Goal: Information Seeking & Learning: Learn about a topic

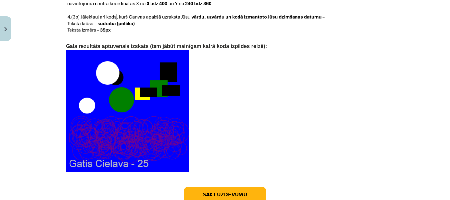
scroll to position [1444, 0]
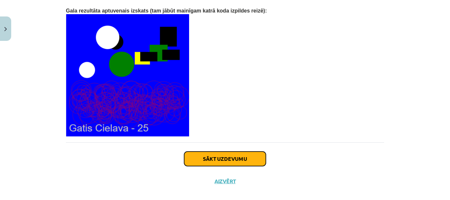
click at [255, 151] on button "Sākt uzdevumu" at bounding box center [225, 158] width 82 height 14
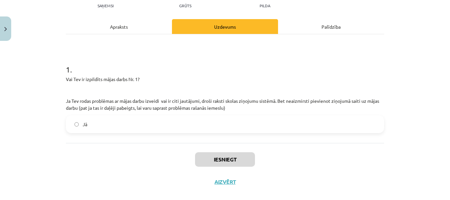
scroll to position [87, 0]
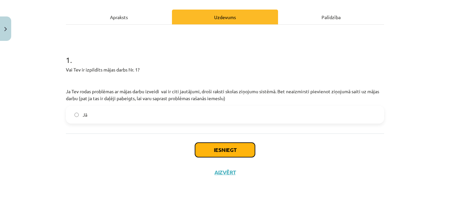
click at [222, 151] on button "Iesniegt" at bounding box center [225, 149] width 60 height 14
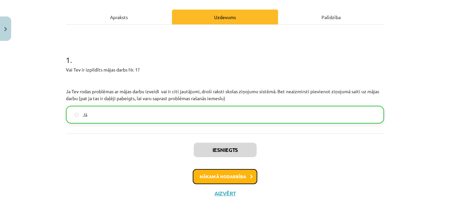
click at [244, 176] on button "Nākamā nodarbība" at bounding box center [225, 176] width 65 height 15
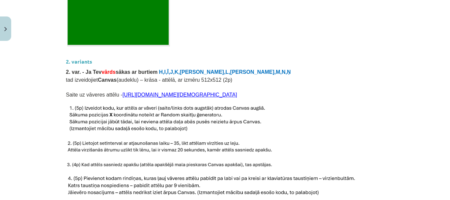
scroll to position [543, 0]
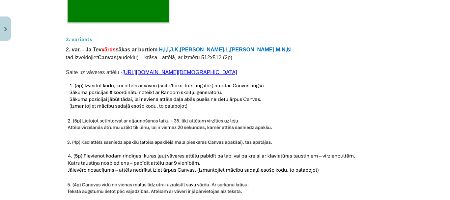
click at [180, 69] on link "[URL][DOMAIN_NAME][DEMOGRAPHIC_DATA]" at bounding box center [179, 72] width 115 height 6
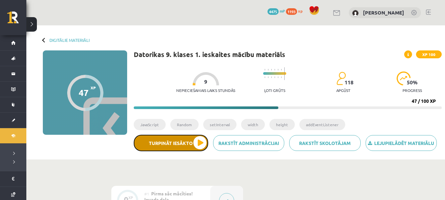
click at [196, 142] on button "Turpināt iesākto" at bounding box center [171, 143] width 74 height 16
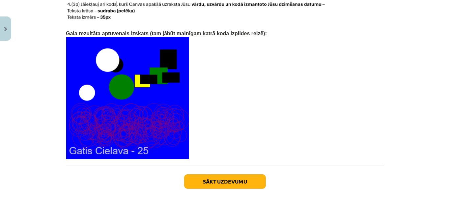
scroll to position [1444, 0]
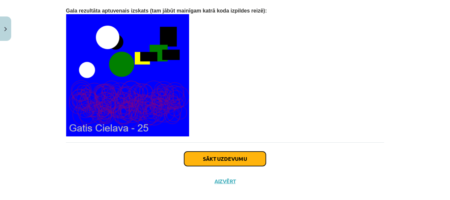
click at [232, 151] on button "Sākt uzdevumu" at bounding box center [225, 158] width 82 height 14
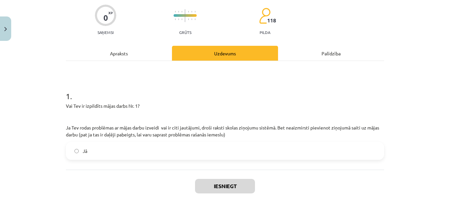
scroll to position [82, 0]
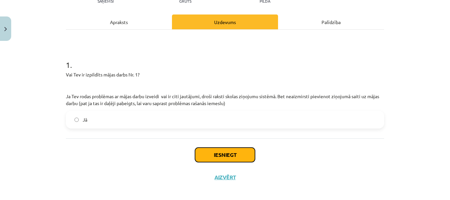
click at [231, 153] on button "Iesniegt" at bounding box center [225, 154] width 60 height 14
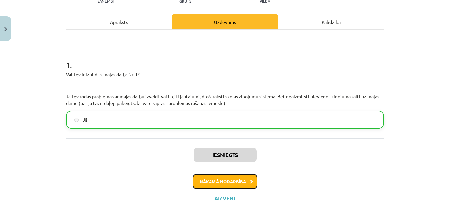
click at [241, 180] on button "Nākamā nodarbība" at bounding box center [225, 181] width 65 height 15
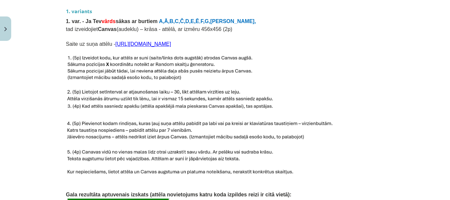
scroll to position [280, 0]
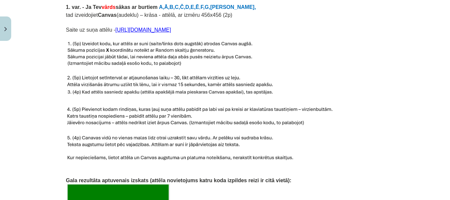
click at [321, 25] on p "Saite uz suņa attēlu - [URL][DOMAIN_NAME]" at bounding box center [225, 29] width 318 height 8
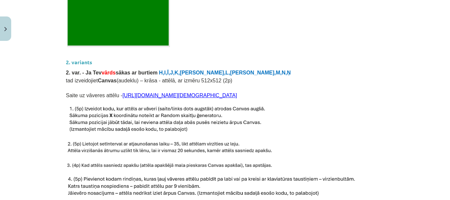
scroll to position [543, 0]
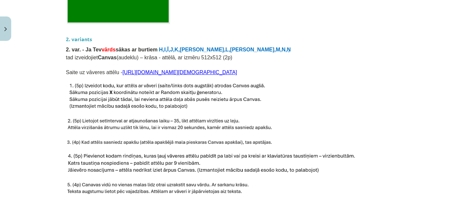
drag, startPoint x: 302, startPoint y: 65, endPoint x: 115, endPoint y: 64, distance: 186.9
click at [115, 68] on p "Saite uz vāveres attēlu - [URL][DOMAIN_NAME][DEMOGRAPHIC_DATA]" at bounding box center [225, 72] width 318 height 8
copy link "[URL][DOMAIN_NAME][DEMOGRAPHIC_DATA]"
click at [305, 110] on p at bounding box center [225, 113] width 318 height 7
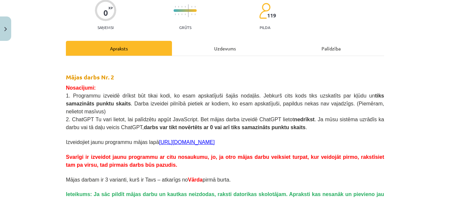
scroll to position [0, 0]
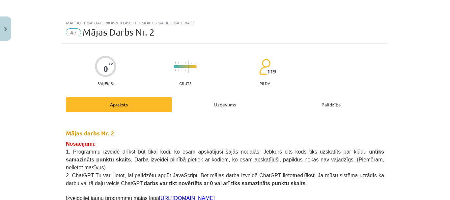
click at [224, 101] on div "Uzdevums" at bounding box center [225, 104] width 106 height 15
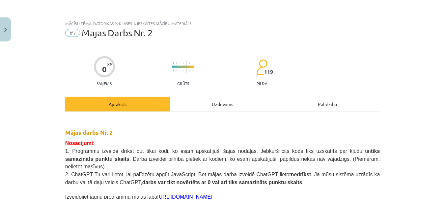
scroll to position [16, 0]
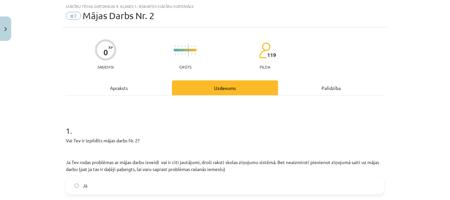
click at [125, 84] on div "Apraksts" at bounding box center [119, 87] width 106 height 15
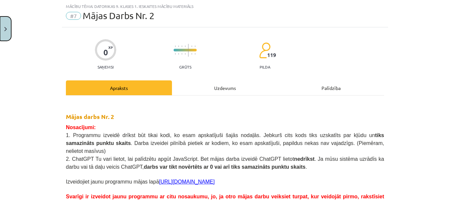
click at [3, 26] on button "Close" at bounding box center [5, 28] width 11 height 24
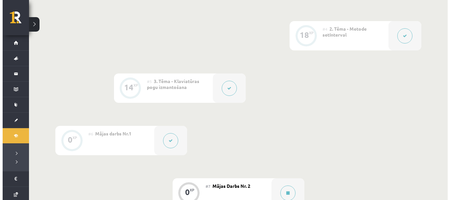
scroll to position [329, 0]
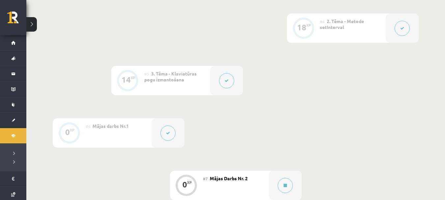
click at [352, 25] on div "#4 2. Tēma - Metode setInterval" at bounding box center [353, 27] width 66 height 29
click at [406, 26] on button at bounding box center [401, 28] width 15 height 15
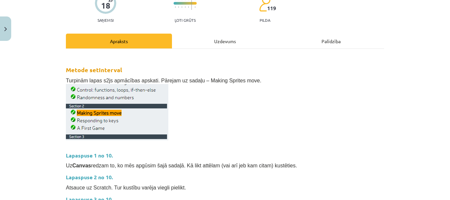
scroll to position [66, 0]
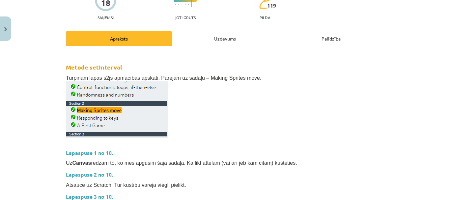
click at [233, 38] on div "Uzdevums" at bounding box center [225, 38] width 106 height 15
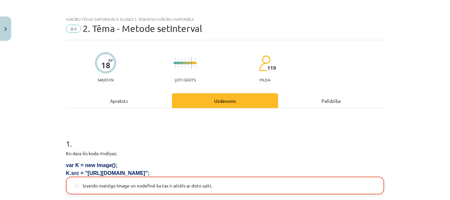
scroll to position [0, 0]
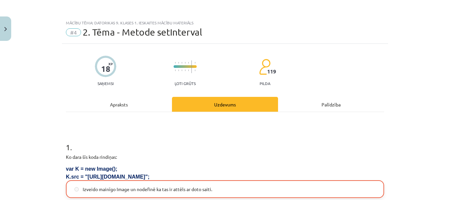
click at [126, 102] on div "Apraksts" at bounding box center [119, 104] width 106 height 15
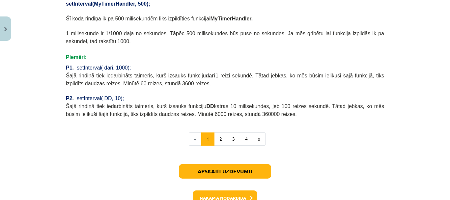
scroll to position [329, 0]
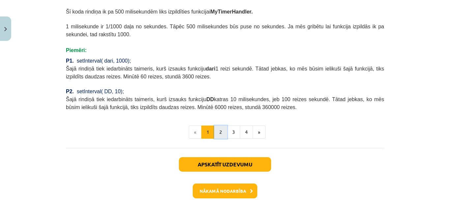
click at [220, 125] on button "2" at bounding box center [220, 131] width 13 height 13
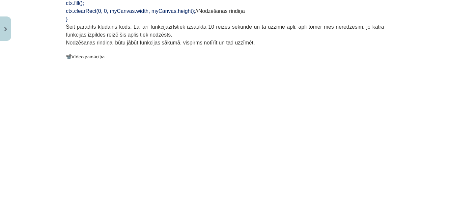
scroll to position [677, 0]
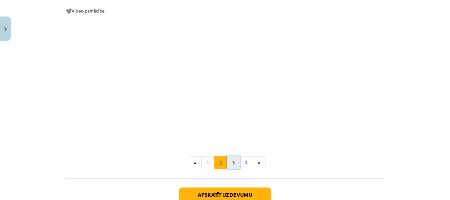
click at [233, 156] on button "3" at bounding box center [233, 162] width 13 height 13
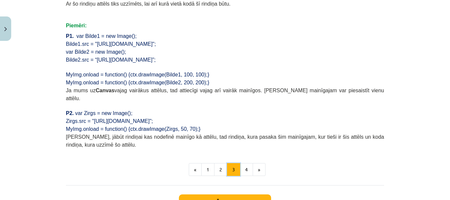
scroll to position [513, 0]
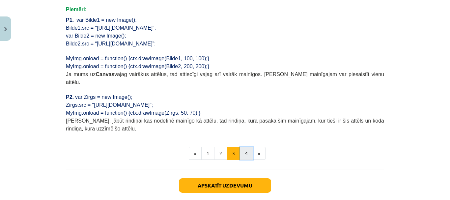
click at [243, 147] on button "4" at bounding box center [246, 153] width 13 height 13
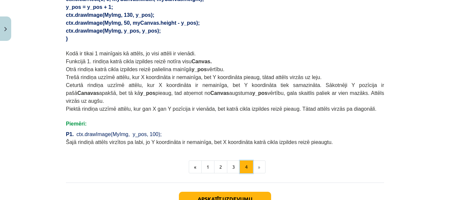
scroll to position [447, 0]
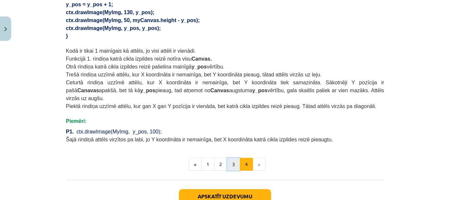
click at [230, 158] on button "3" at bounding box center [233, 164] width 13 height 13
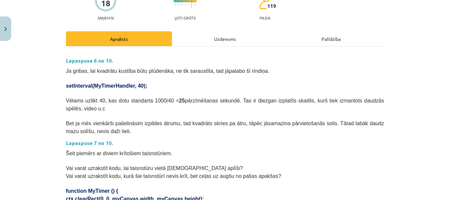
scroll to position [66, 0]
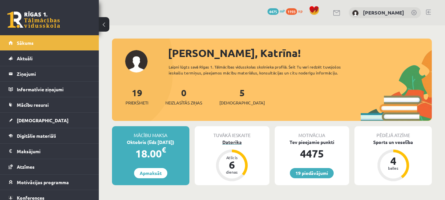
click at [229, 142] on div "Datorika" at bounding box center [231, 142] width 75 height 7
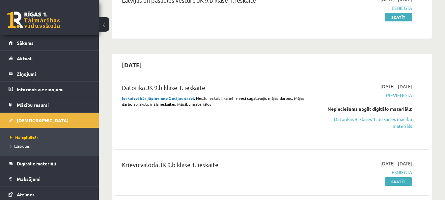
scroll to position [99, 0]
click at [401, 119] on link "Datorikas 9. klases 1. ieskaites mācību materiāls" at bounding box center [367, 122] width 90 height 14
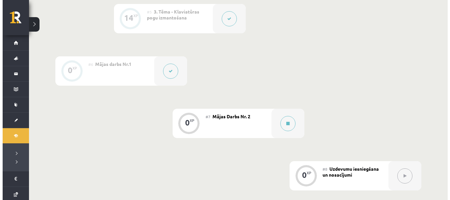
scroll to position [395, 0]
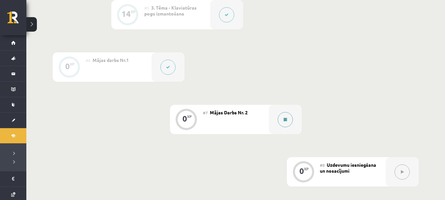
click at [288, 122] on button at bounding box center [284, 119] width 15 height 15
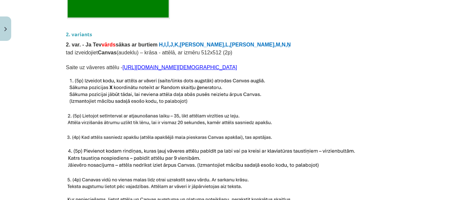
scroll to position [559, 0]
